Goal: Find specific page/section: Find specific page/section

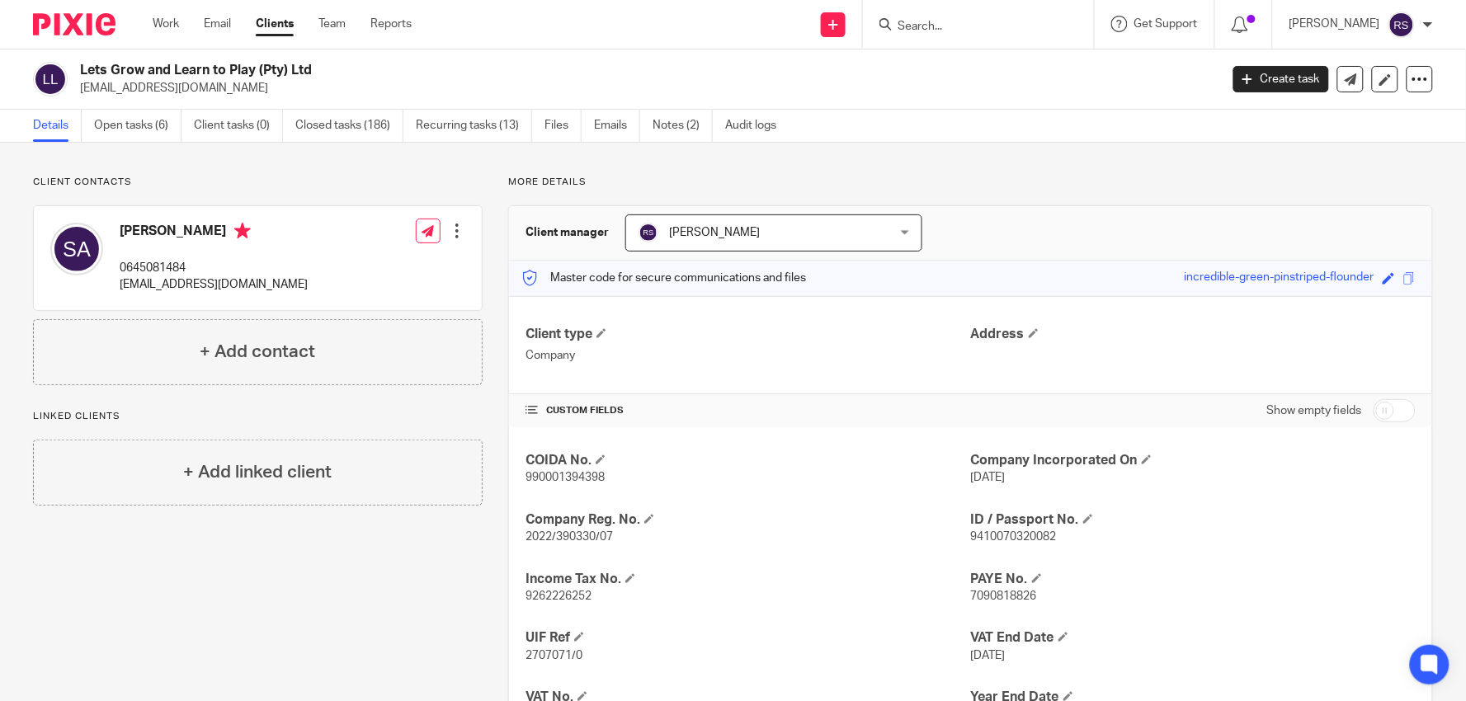
click at [977, 29] on input "Search" at bounding box center [970, 27] width 148 height 15
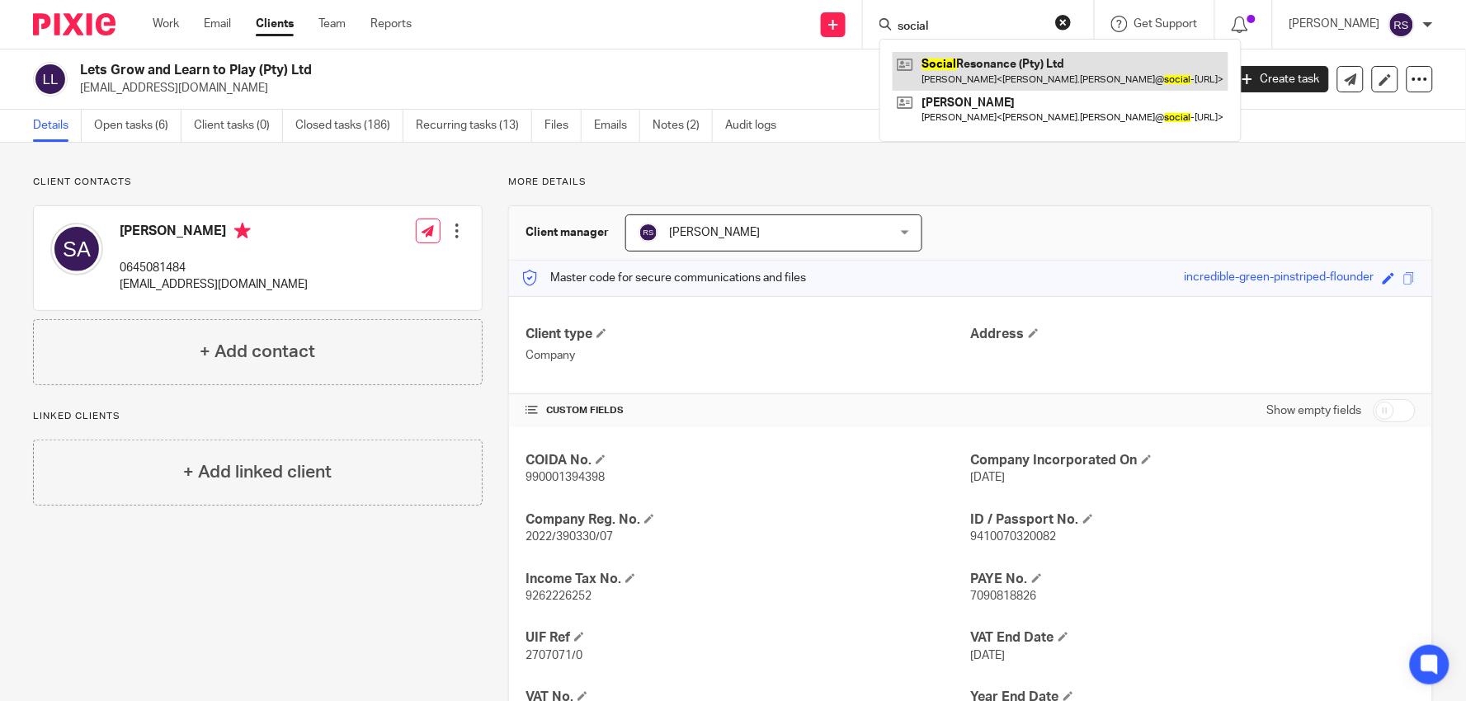
type input "social"
click at [1043, 77] on link at bounding box center [1060, 71] width 336 height 38
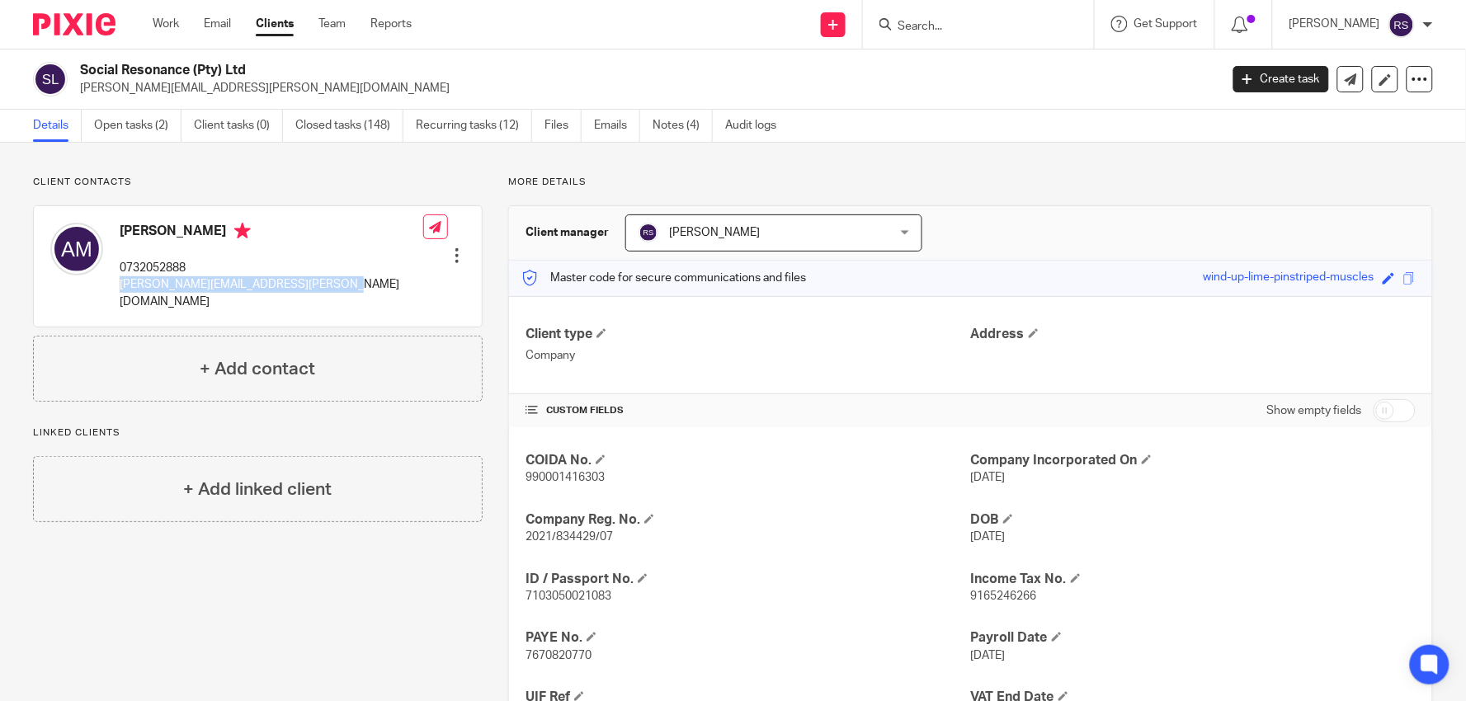
drag, startPoint x: 355, startPoint y: 286, endPoint x: 113, endPoint y: 306, distance: 242.5
click at [113, 306] on div "[PERSON_NAME] 0732052888 [PERSON_NAME][EMAIL_ADDRESS][PERSON_NAME][DOMAIN_NAME]…" at bounding box center [258, 266] width 448 height 120
copy p "[PERSON_NAME][EMAIL_ADDRESS][PERSON_NAME][DOMAIN_NAME]"
click at [901, 85] on p "[PERSON_NAME][EMAIL_ADDRESS][PERSON_NAME][DOMAIN_NAME]" at bounding box center [644, 88] width 1128 height 16
click at [339, 25] on link "Team" at bounding box center [331, 24] width 27 height 16
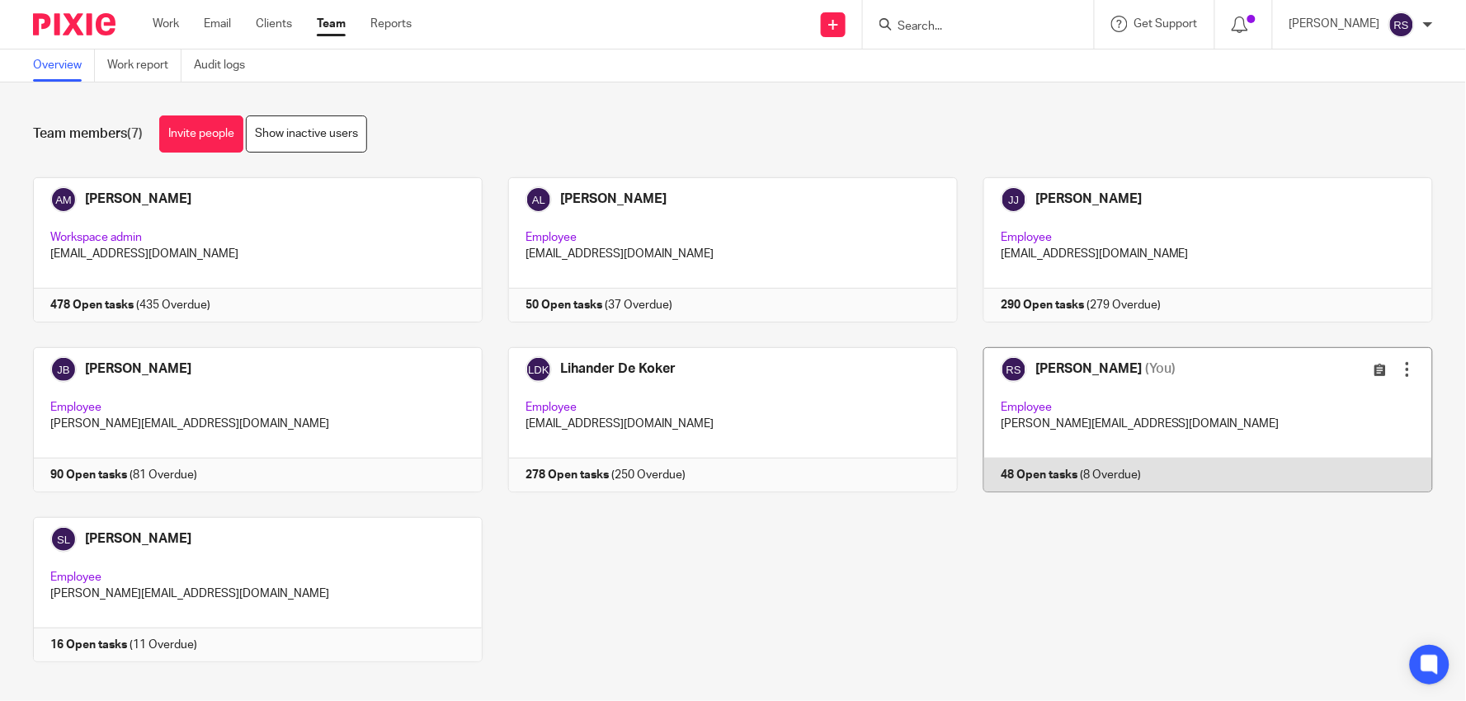
click at [1032, 374] on link at bounding box center [1195, 419] width 475 height 145
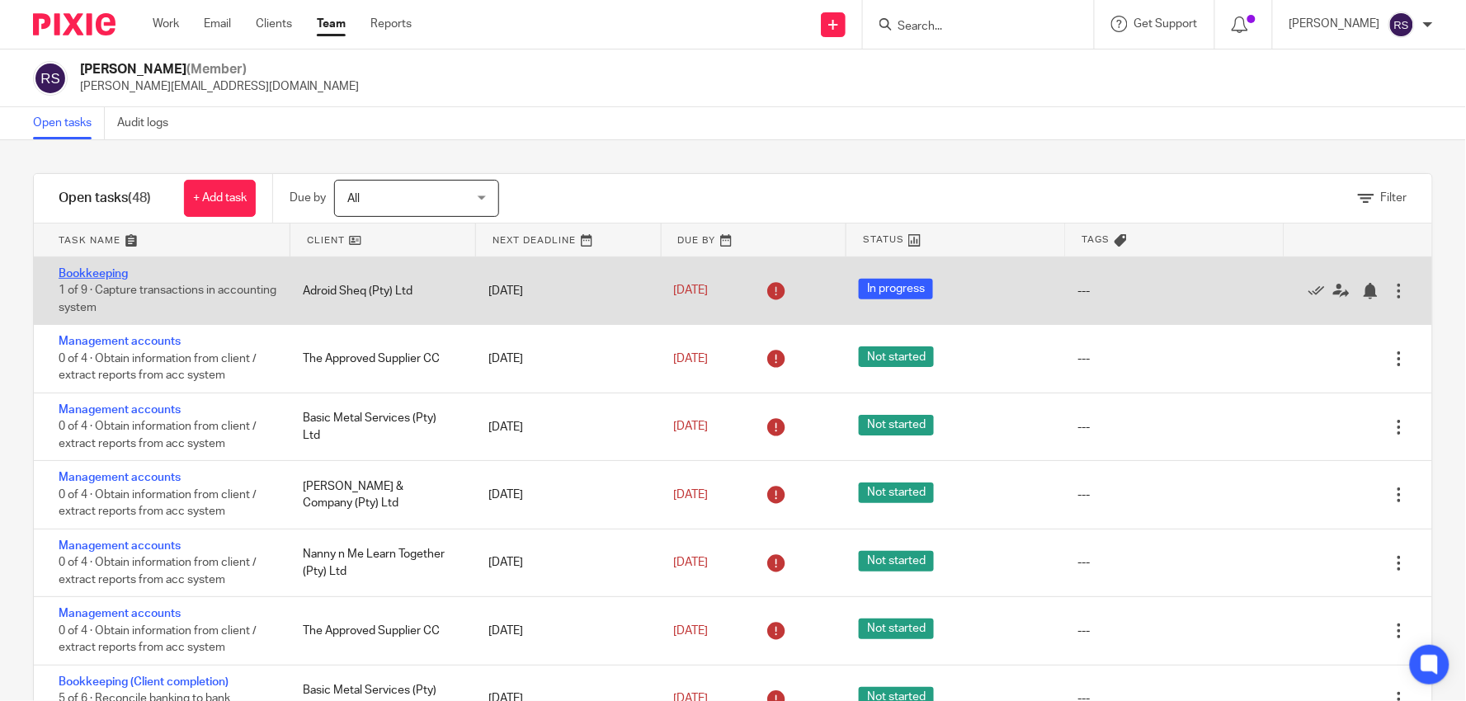
click at [92, 276] on link "Bookkeeping" at bounding box center [93, 274] width 69 height 12
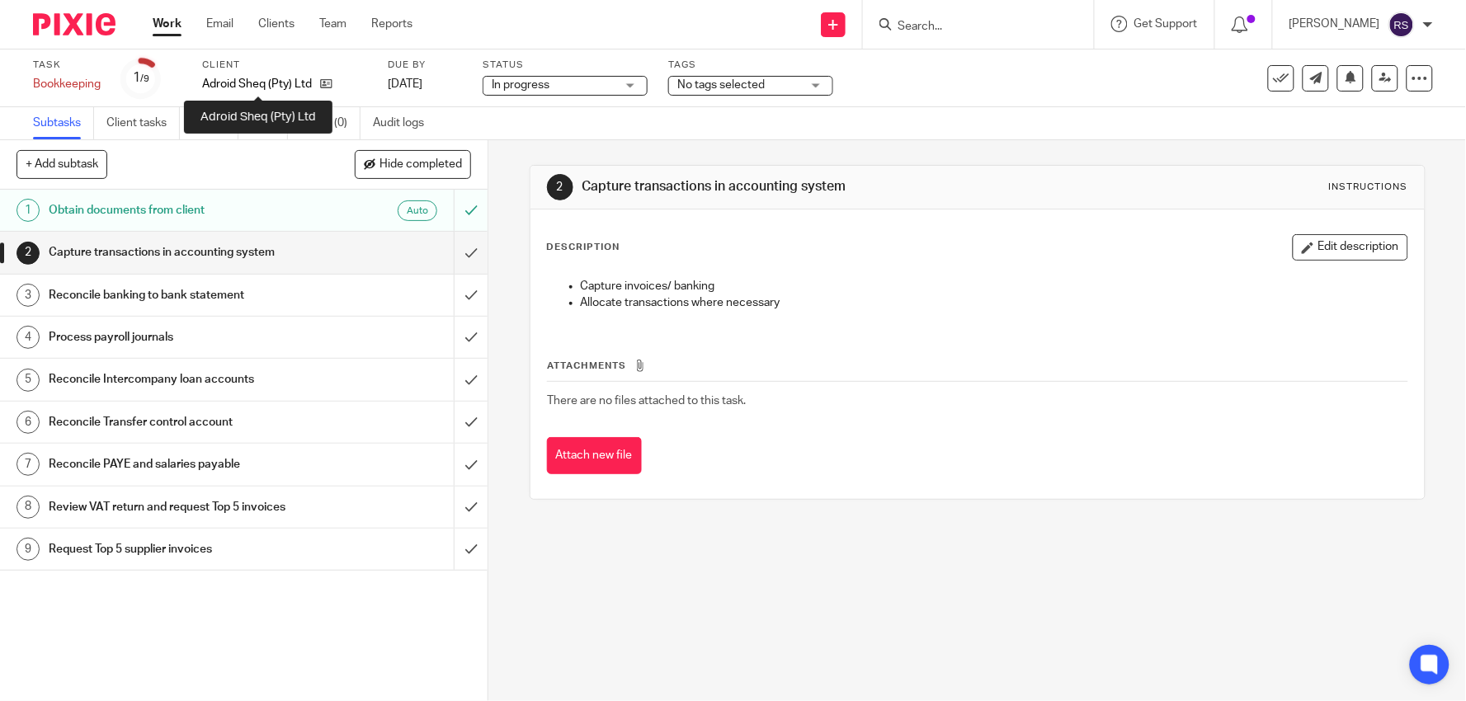
click at [239, 81] on p "Adroid Sheq (Pty) Ltd" at bounding box center [257, 84] width 110 height 16
copy div "Adroid Sheq (Pty) Ltd"
click at [261, 78] on p "Adroid Sheq (Pty) Ltd" at bounding box center [257, 84] width 110 height 16
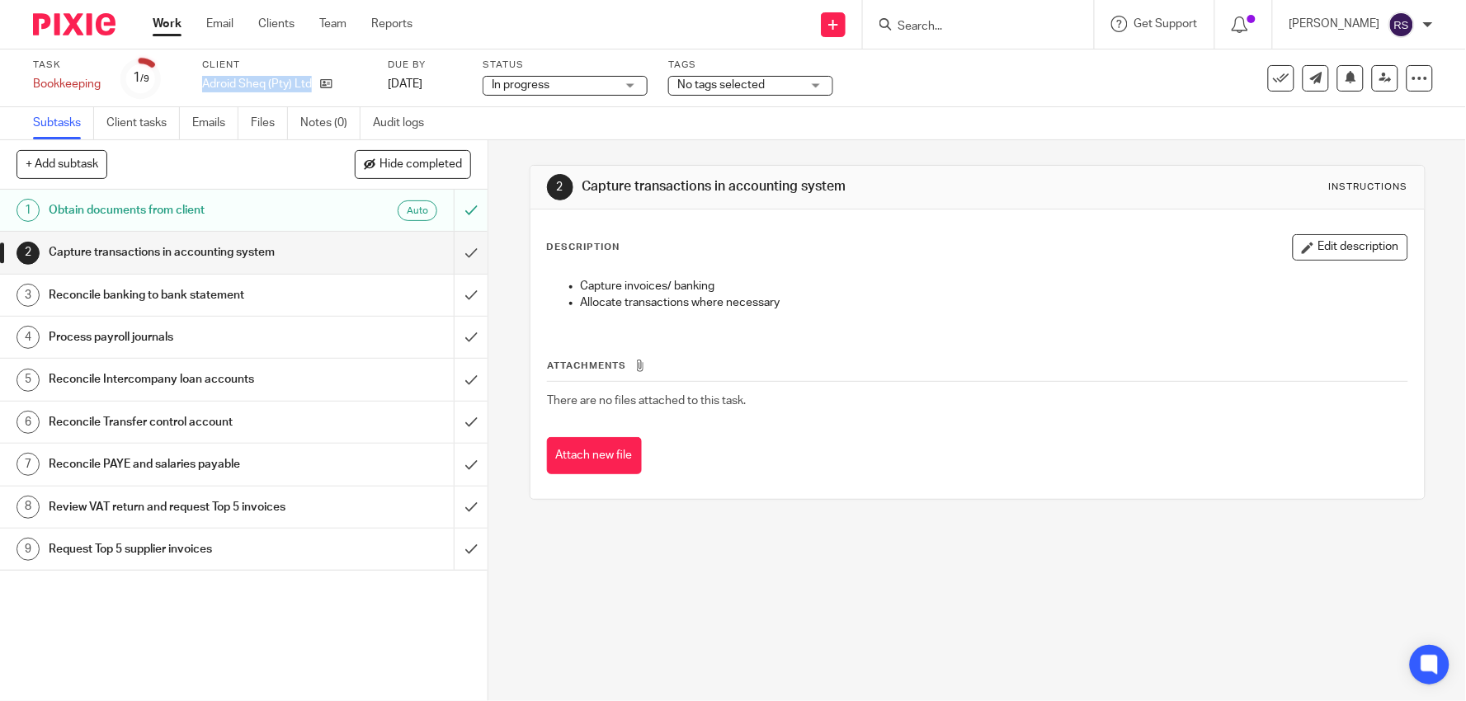
click at [261, 78] on p "Adroid Sheq (Pty) Ltd" at bounding box center [257, 84] width 110 height 16
click at [266, 85] on p "Adroid Sheq (Pty) Ltd" at bounding box center [257, 84] width 110 height 16
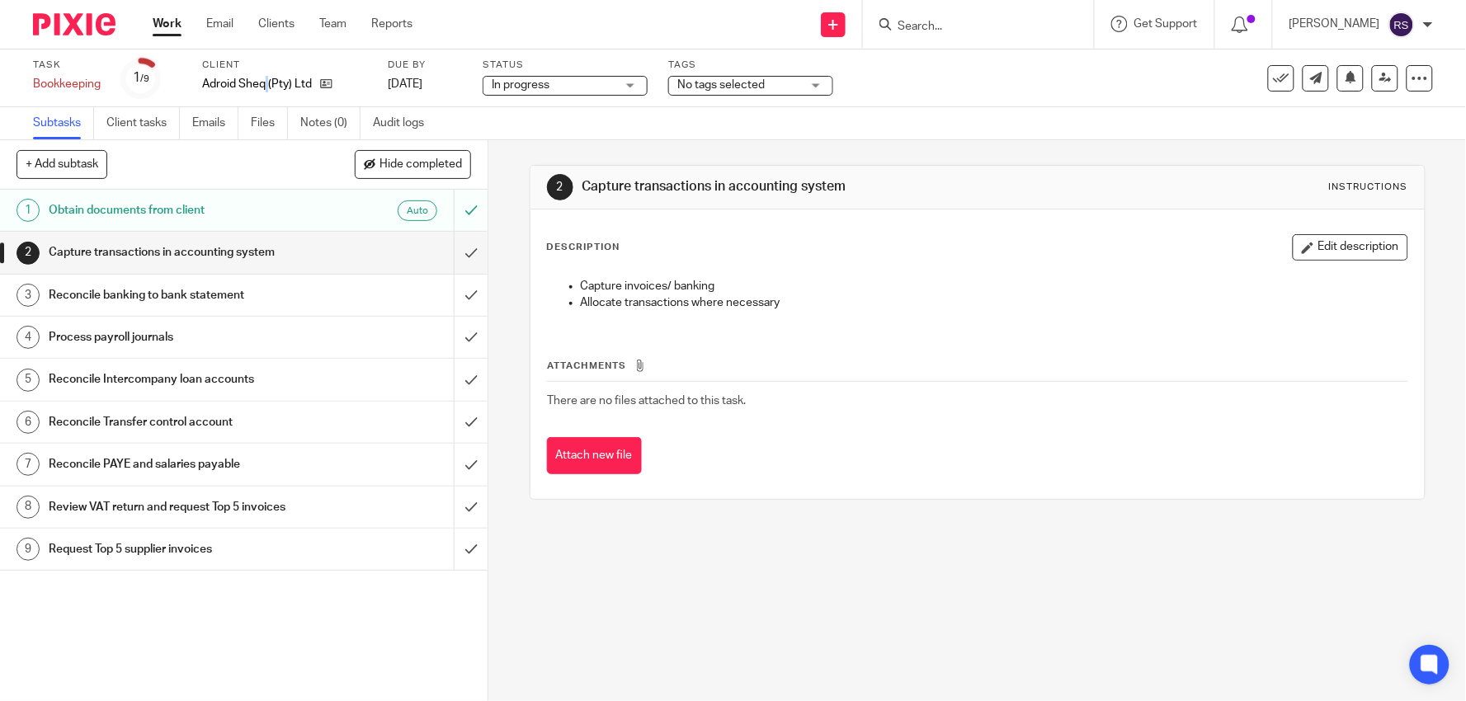
click at [266, 85] on p "Adroid Sheq (Pty) Ltd" at bounding box center [257, 84] width 110 height 16
click at [1010, 21] on input "Search" at bounding box center [970, 27] width 148 height 15
paste input "Adroid Sheq (Pty) Ltd"
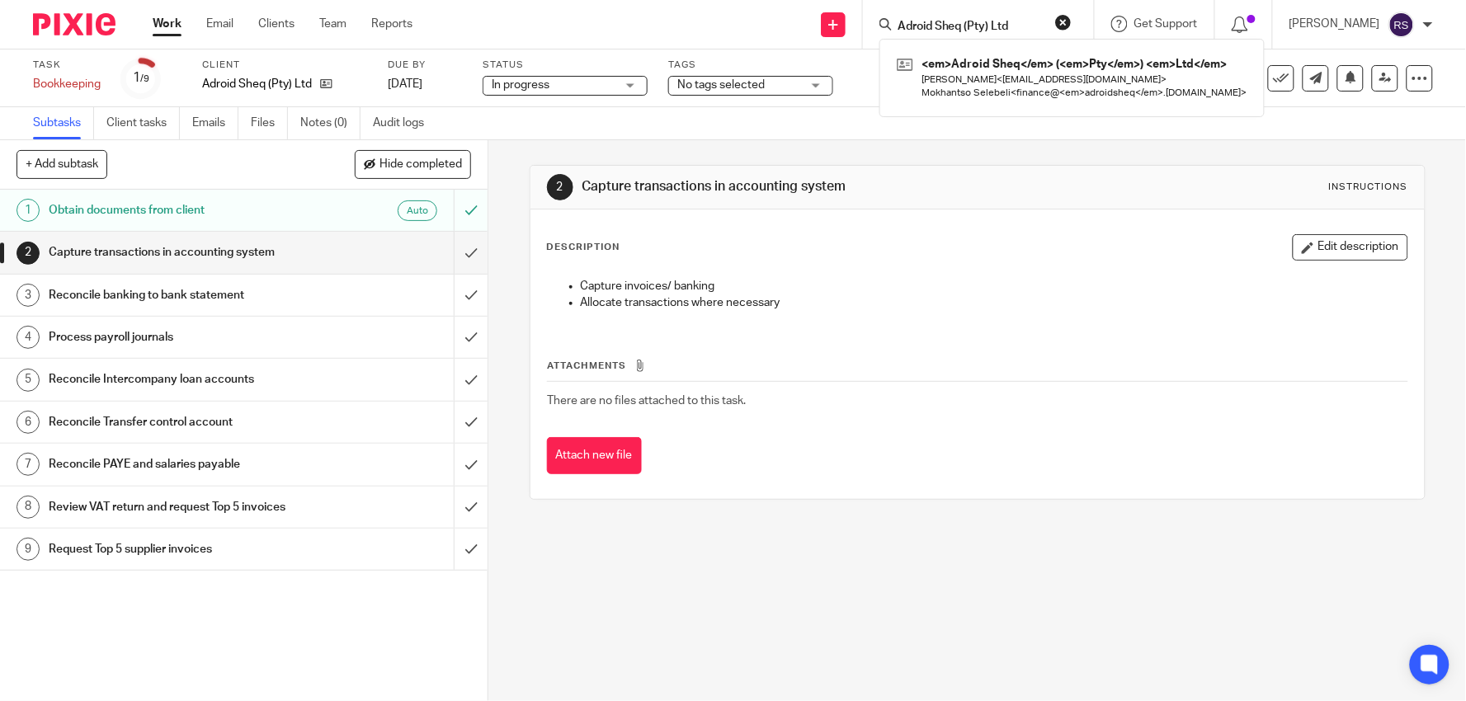
type input "Adroid Sheq (Pty) Ltd"
click button "submit" at bounding box center [0, 0] width 0 height 0
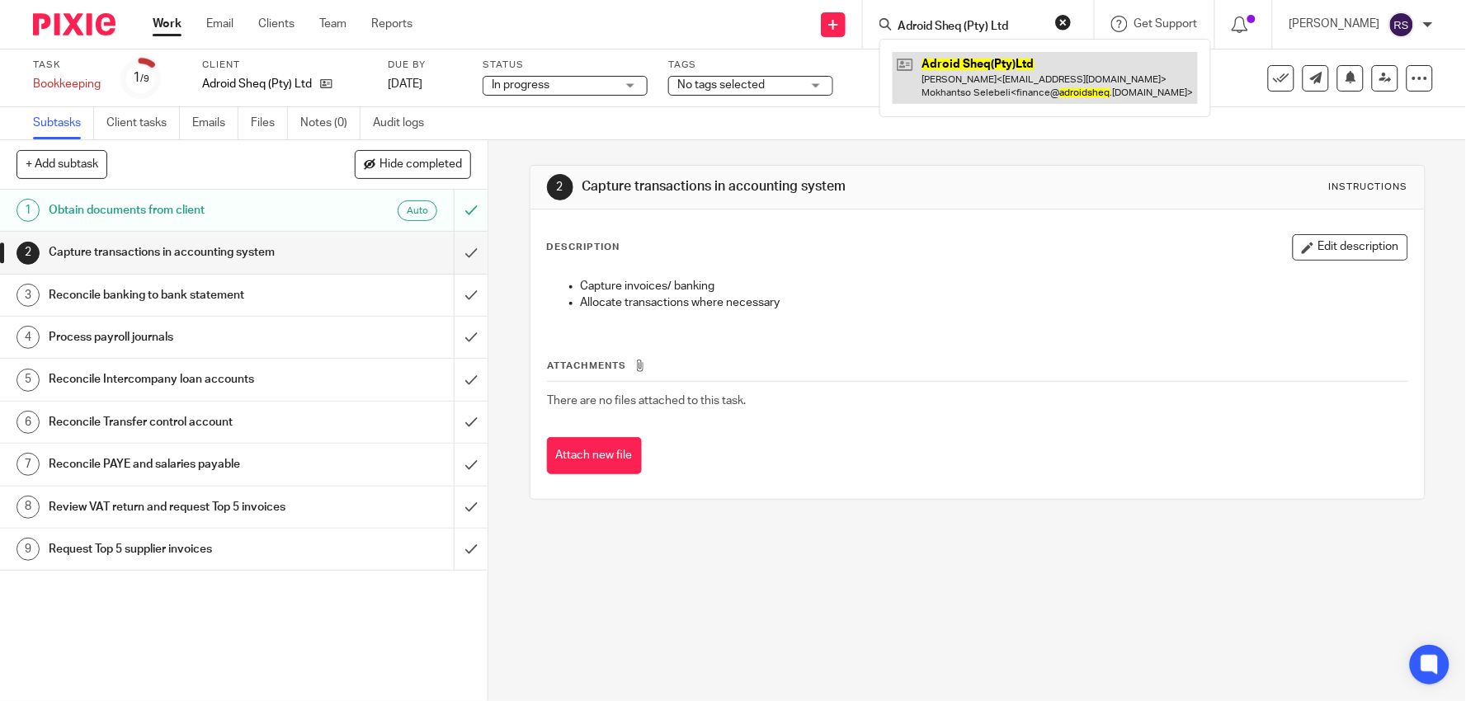
click at [1061, 101] on link at bounding box center [1044, 77] width 305 height 51
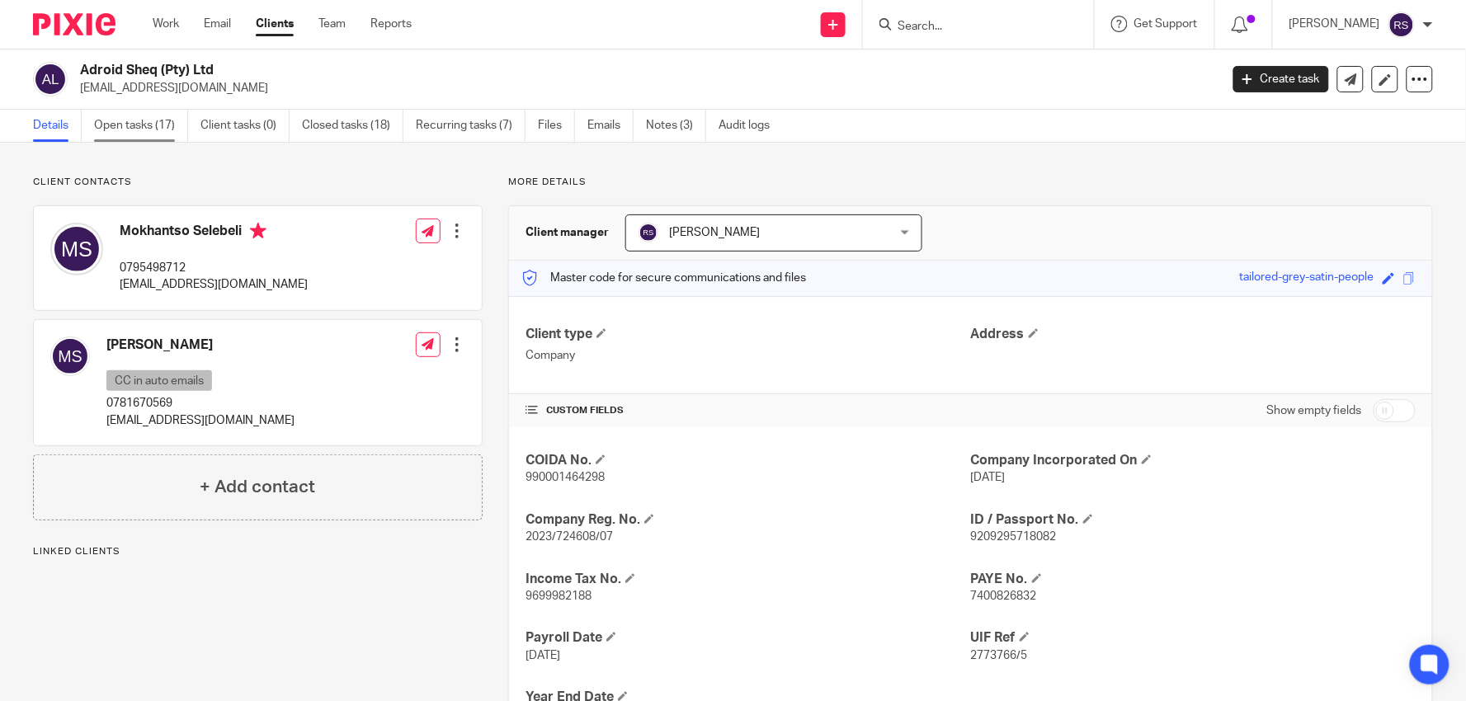
click at [151, 130] on link "Open tasks (17)" at bounding box center [141, 126] width 94 height 32
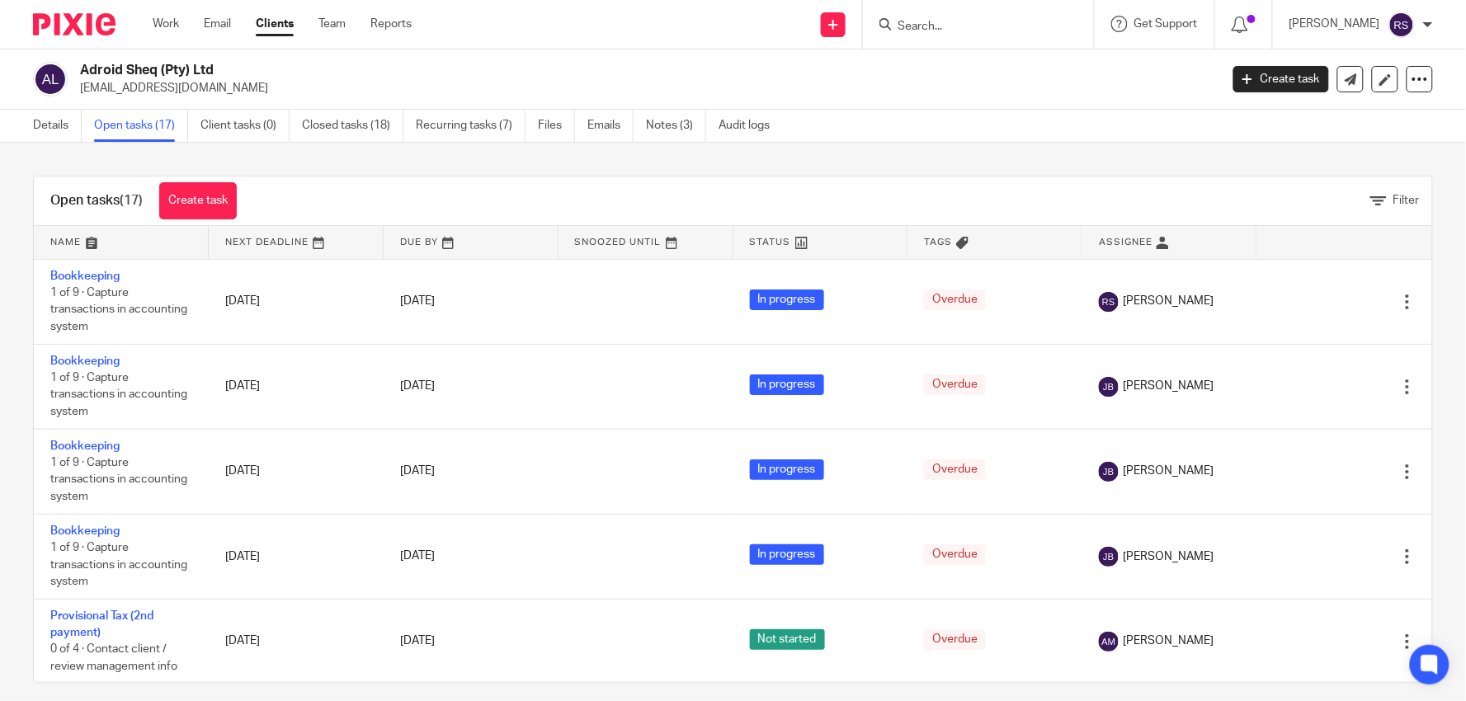
click at [1059, 157] on div "Open tasks (17) Create task Filter Name Next Deadline Due By Snoozed Until Stat…" at bounding box center [733, 422] width 1466 height 558
click at [841, 206] on div "Filter" at bounding box center [842, 200] width 1179 height 17
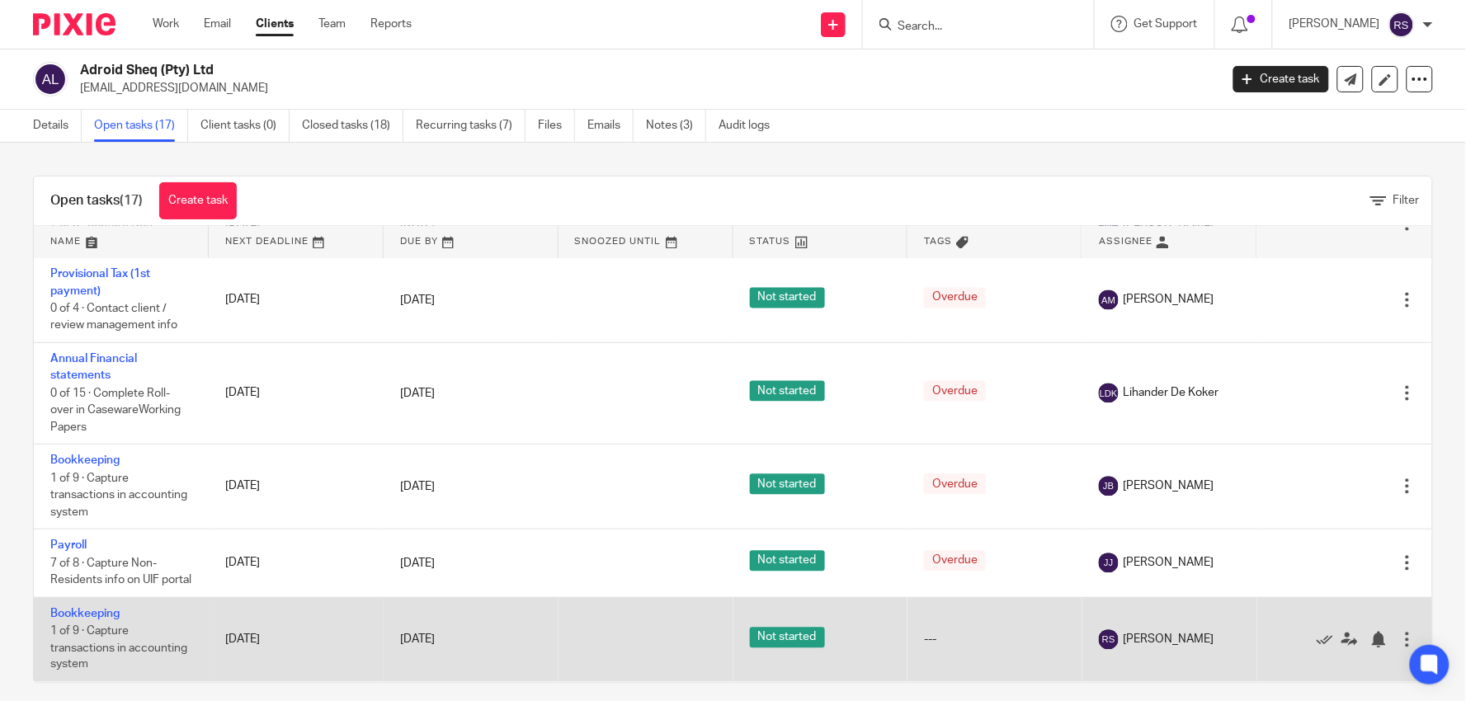
scroll to position [14, 0]
